Goal: Task Accomplishment & Management: Use online tool/utility

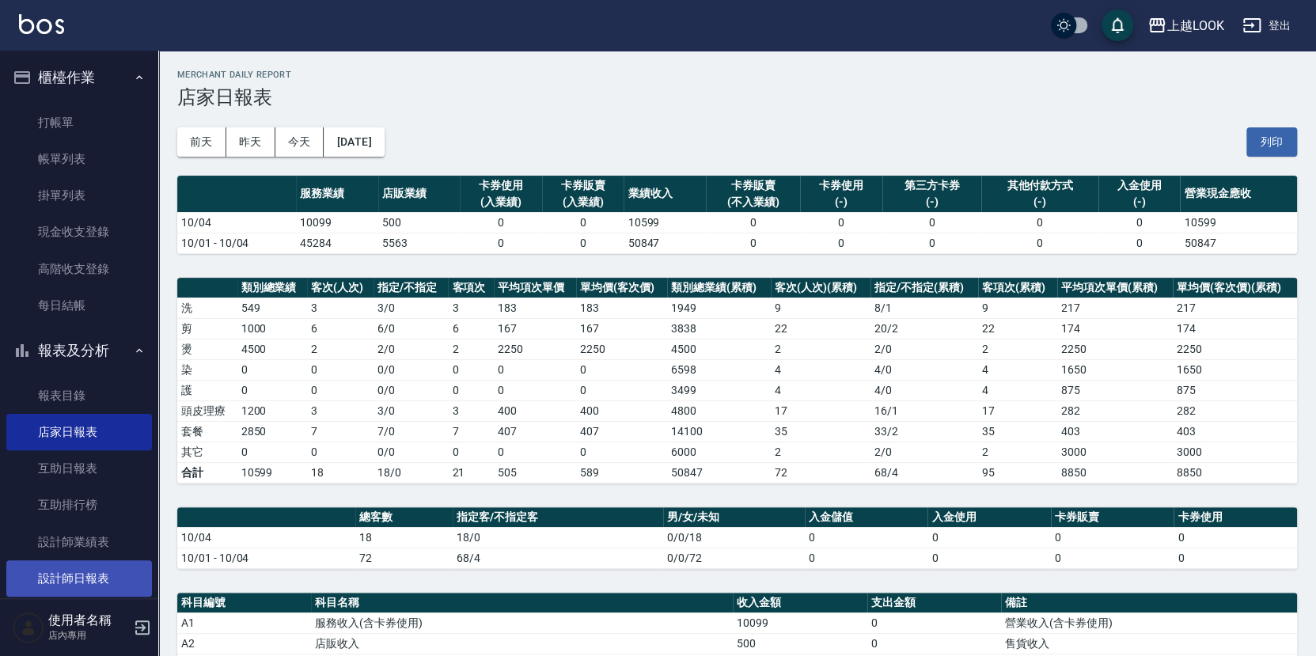
click at [95, 570] on link "設計師日報表" at bounding box center [79, 578] width 146 height 36
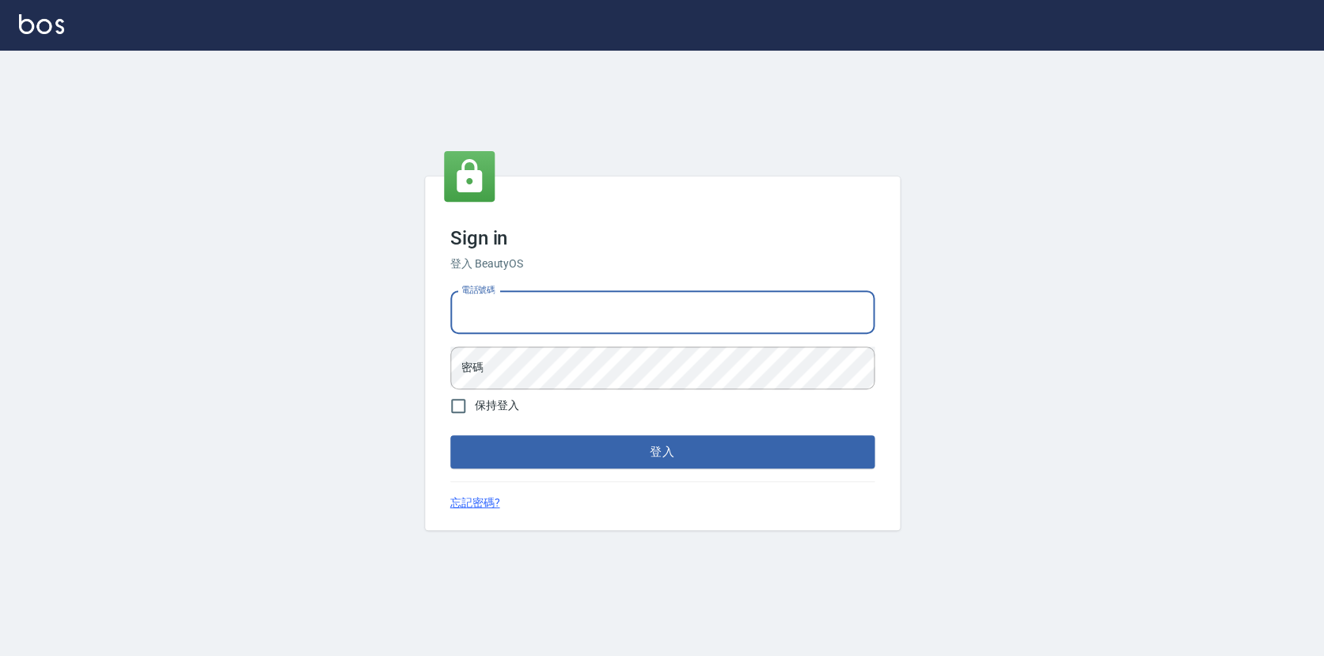
type input "0423178168"
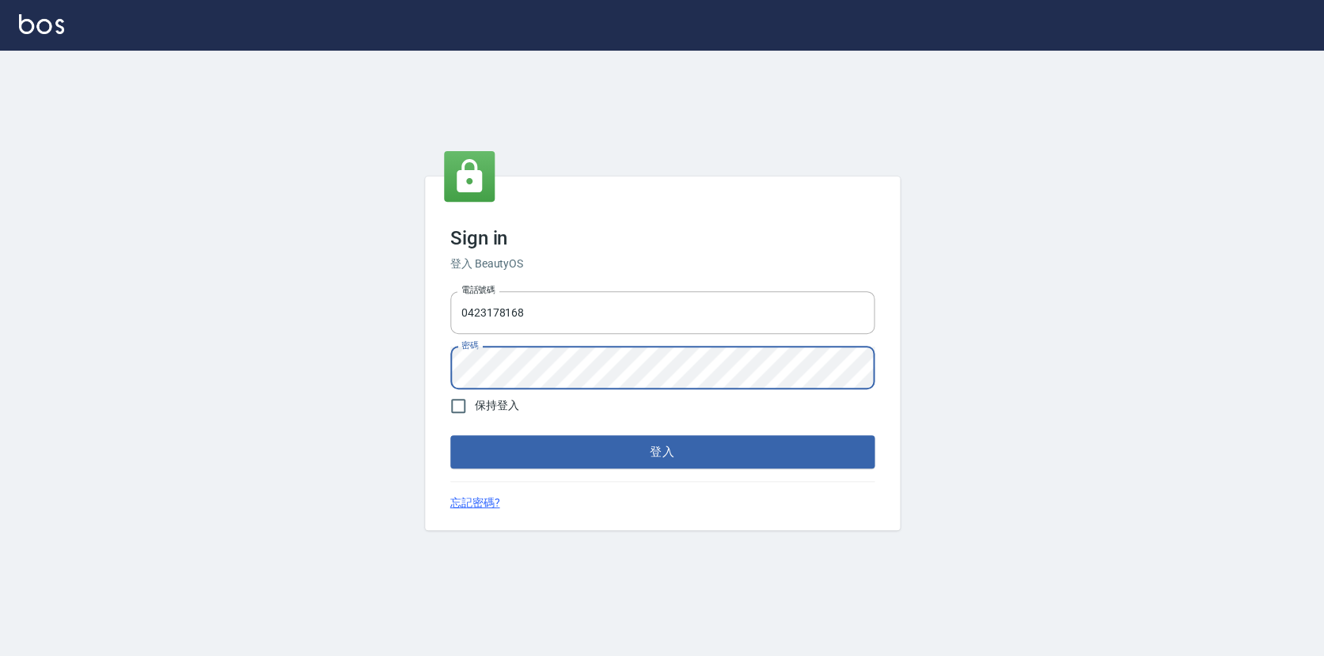
click at [554, 456] on button "登入" at bounding box center [662, 451] width 424 height 33
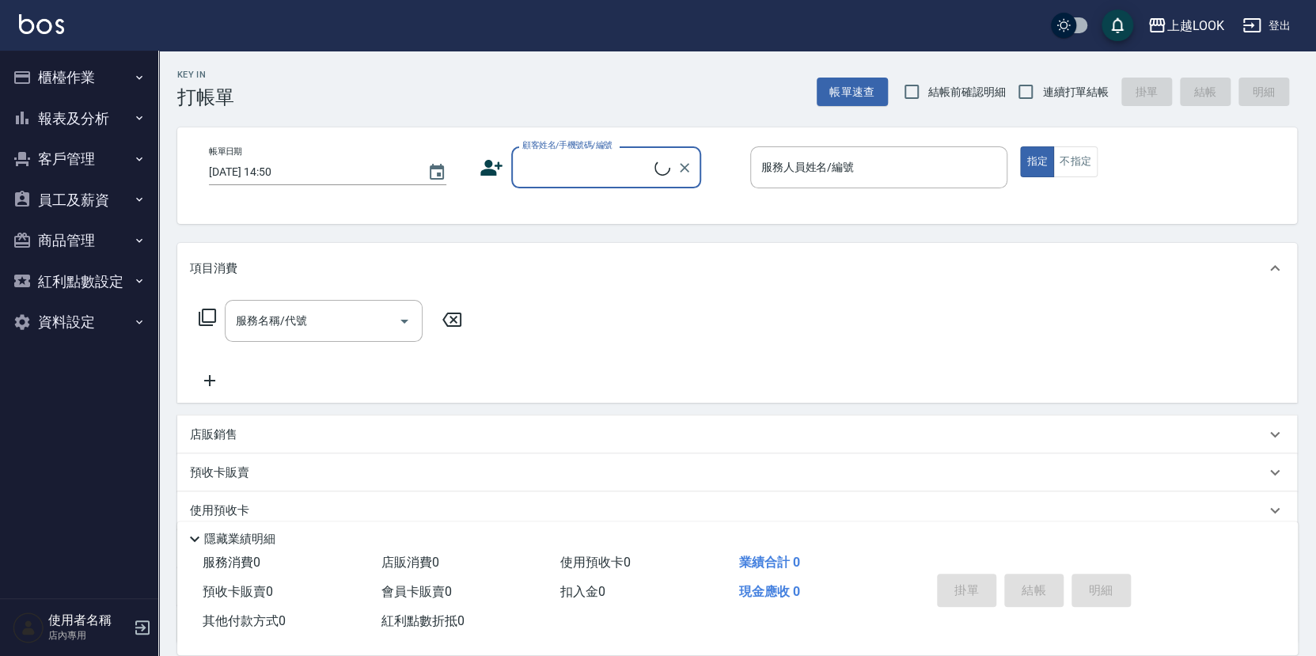
click at [83, 111] on button "報表及分析" at bounding box center [79, 118] width 146 height 41
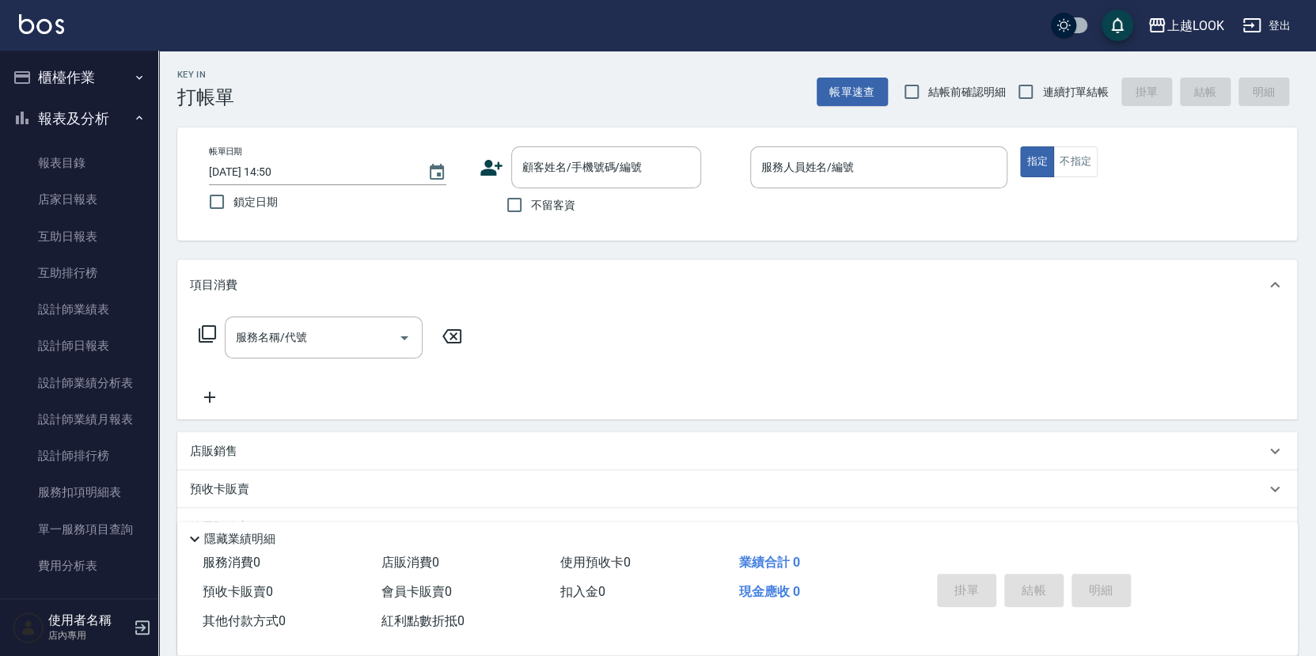
click at [495, 72] on div "Key In 打帳單 帳單速查 結帳前確認明細 連續打單結帳 掛單 結帳 明細" at bounding box center [727, 80] width 1139 height 58
